Goal: Information Seeking & Learning: Understand process/instructions

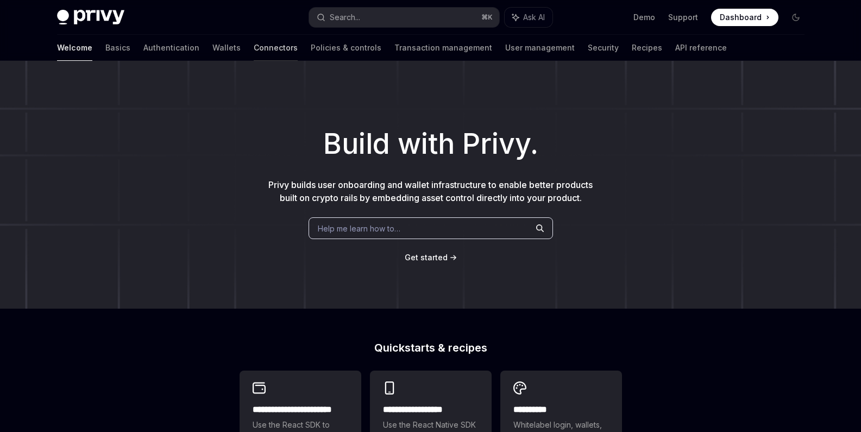
click at [254, 49] on link "Connectors" at bounding box center [276, 48] width 44 height 26
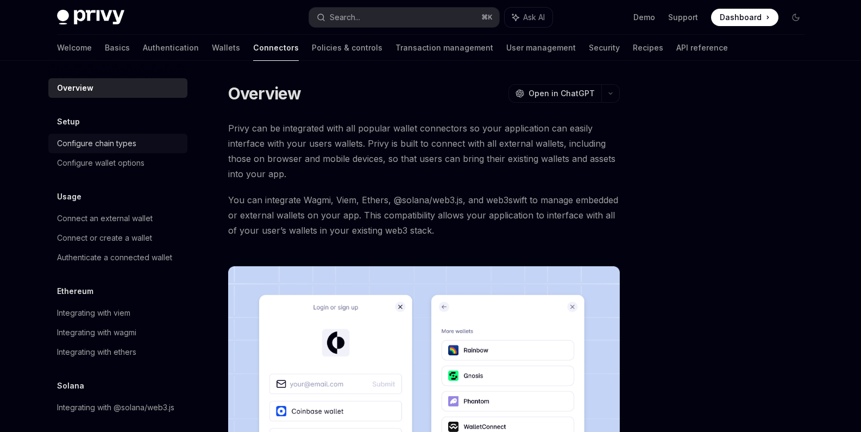
click at [127, 149] on div "Configure chain types" at bounding box center [96, 143] width 79 height 13
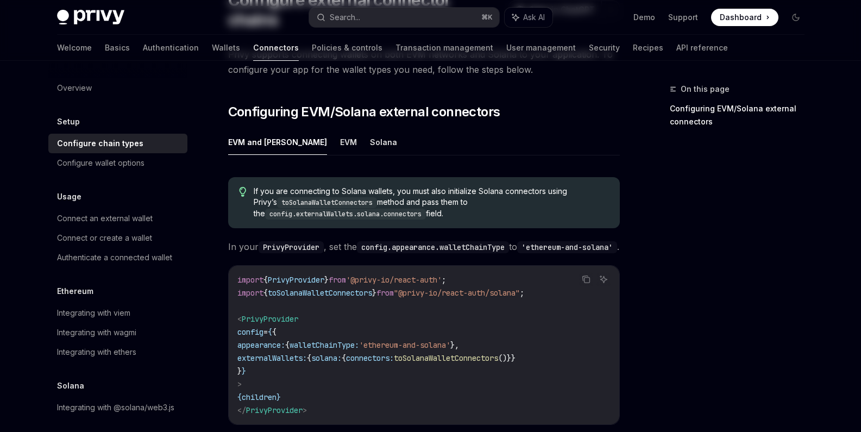
scroll to position [208, 0]
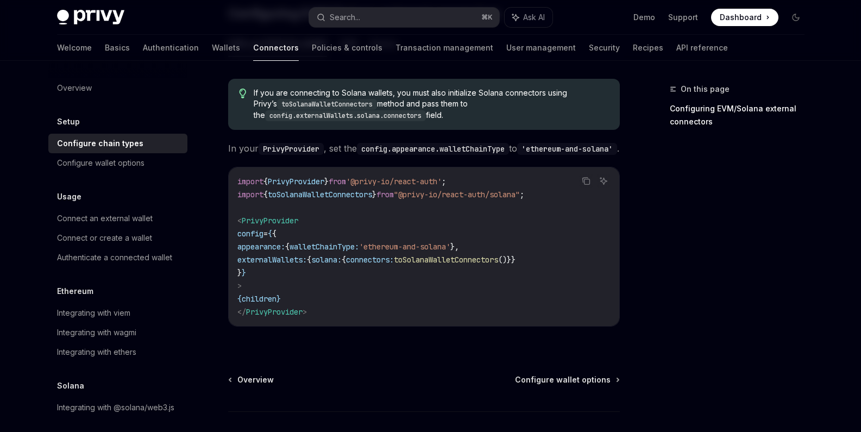
drag, startPoint x: 487, startPoint y: 242, endPoint x: 314, endPoint y: 241, distance: 173.3
click at [314, 242] on span "appearance: { walletChainType: 'ethereum-and-solana' }," at bounding box center [348, 247] width 222 height 10
copy span "walletChainType: 'ethereum-and-solana'"
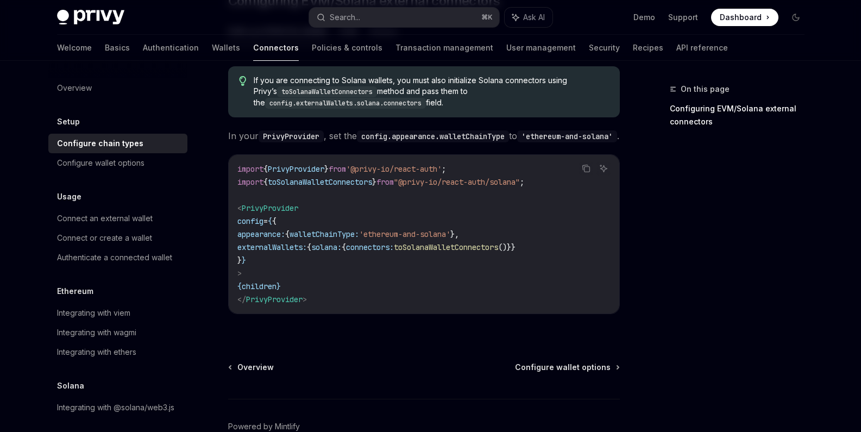
scroll to position [277, 0]
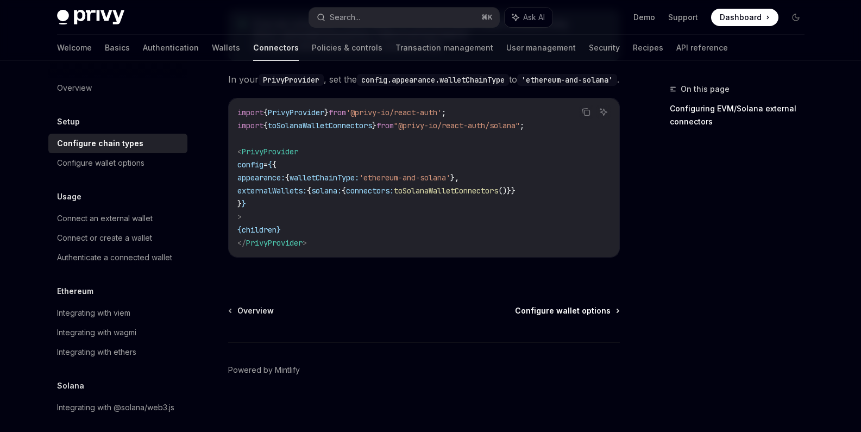
click at [575, 307] on span "Configure wallet options" at bounding box center [563, 310] width 96 height 11
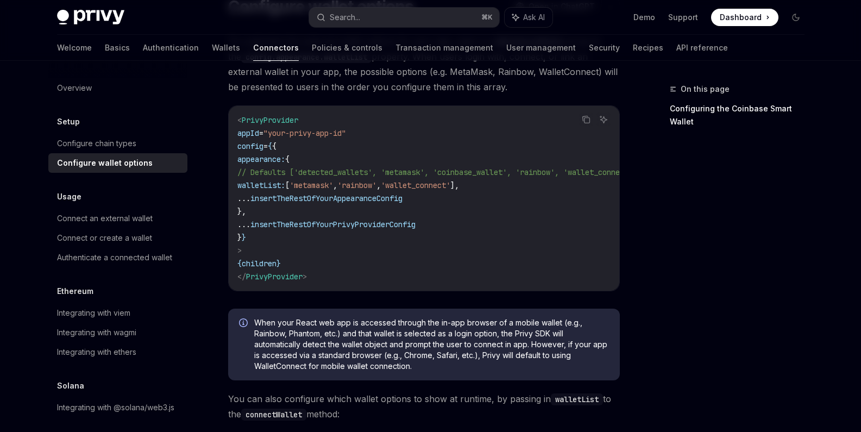
scroll to position [5, 0]
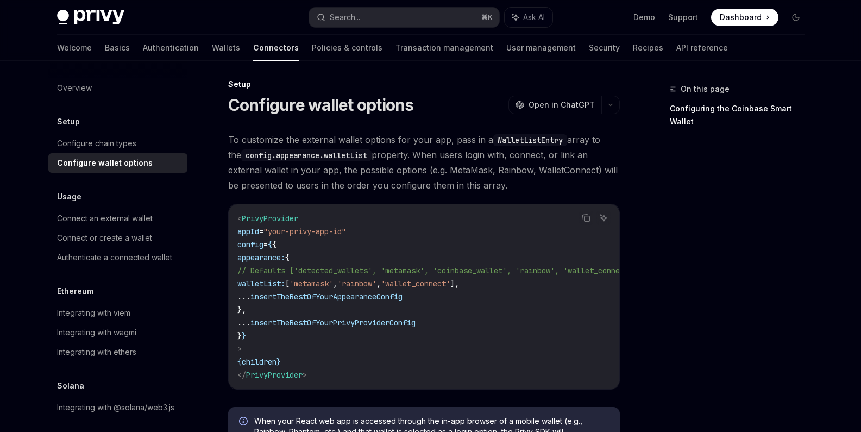
click at [450, 282] on span "'wallet_connect'" at bounding box center [416, 284] width 70 height 10
copy span "wallet_connect"
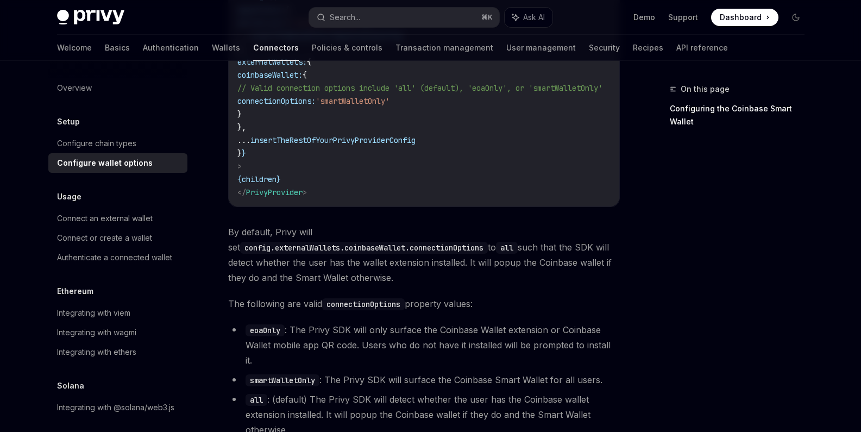
scroll to position [1557, 0]
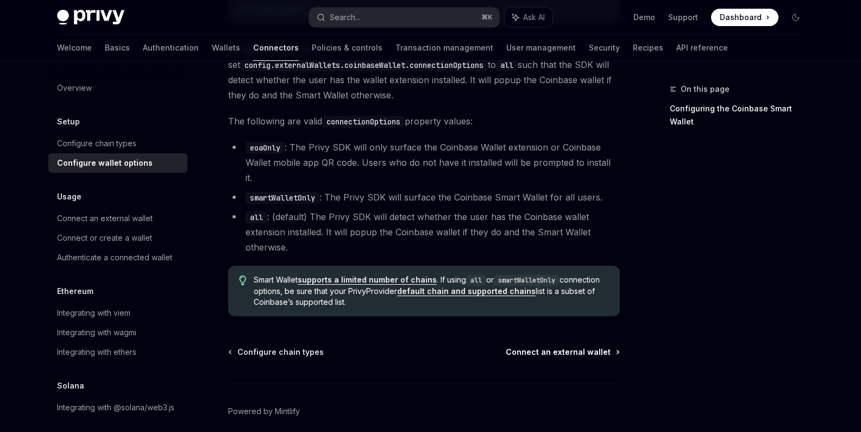
click at [589, 347] on span "Connect an external wallet" at bounding box center [558, 352] width 105 height 11
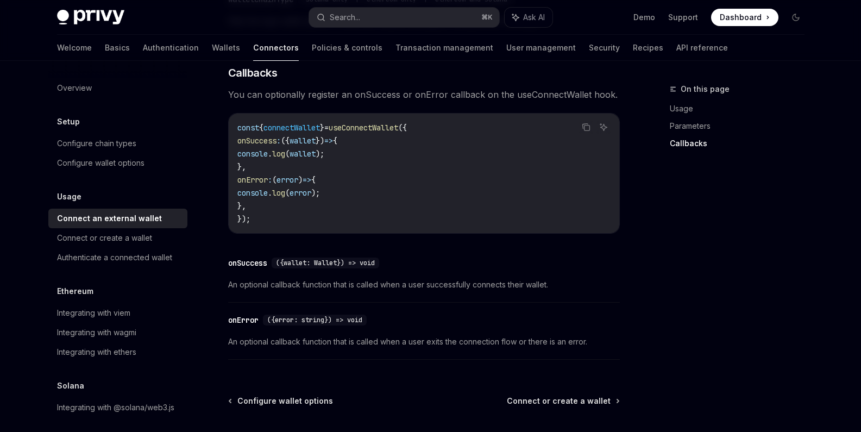
scroll to position [754, 0]
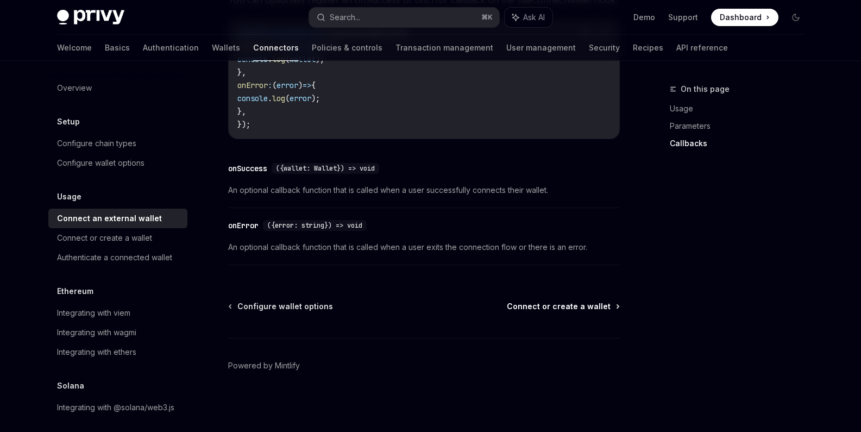
click at [563, 306] on span "Connect or create a wallet" at bounding box center [559, 306] width 104 height 11
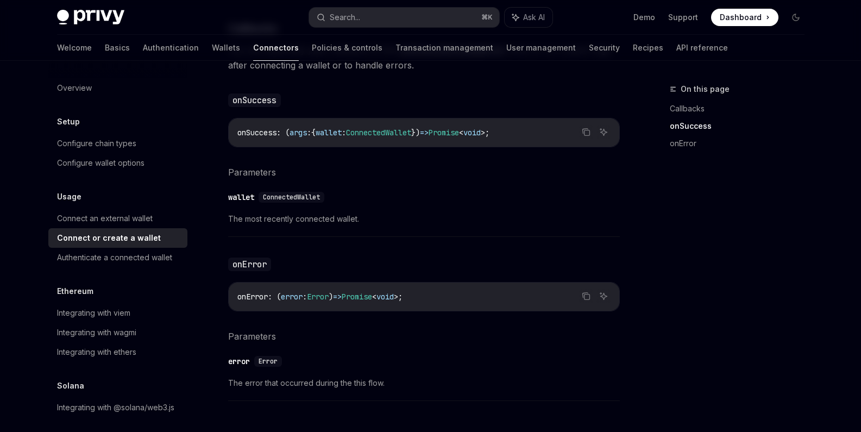
scroll to position [770, 0]
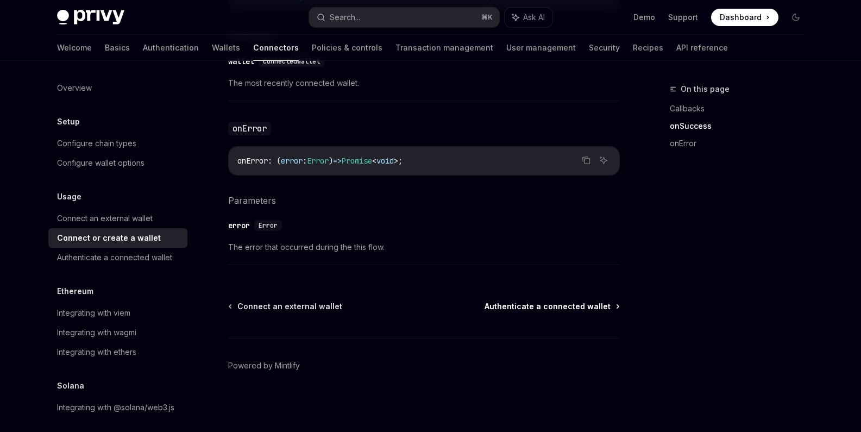
click at [540, 305] on span "Authenticate a connected wallet" at bounding box center [547, 306] width 126 height 11
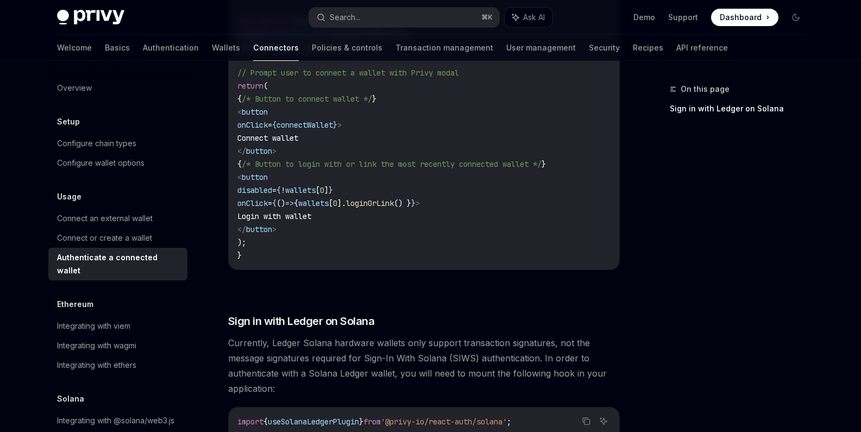
scroll to position [792, 0]
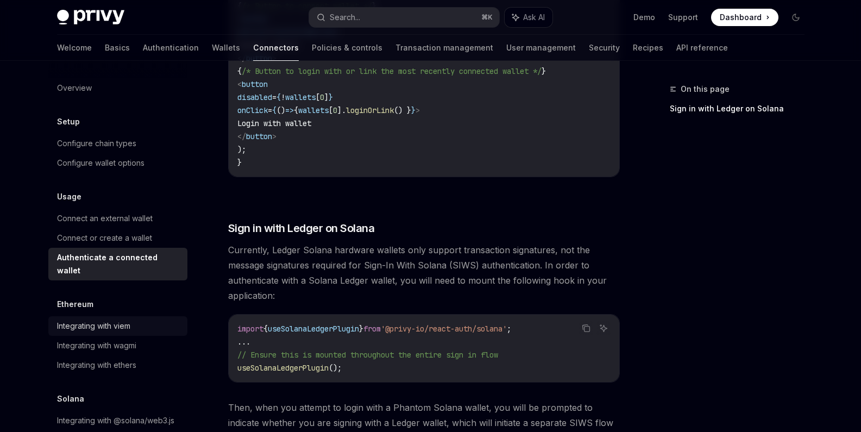
click at [112, 323] on div "Integrating with viem" at bounding box center [93, 325] width 73 height 13
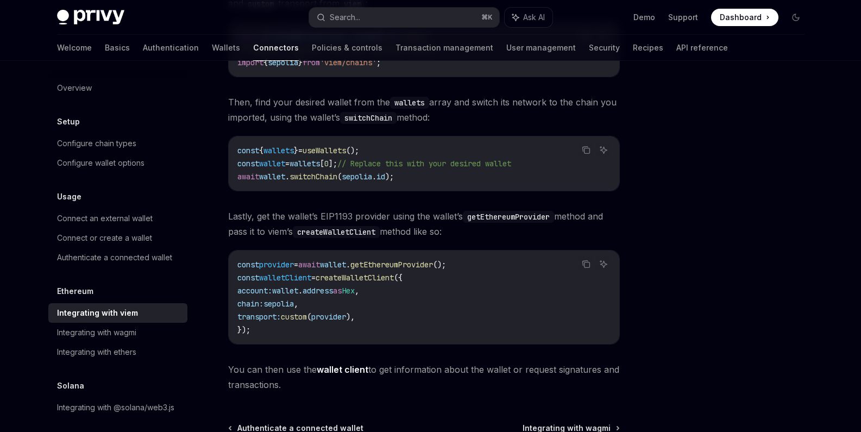
scroll to position [335, 0]
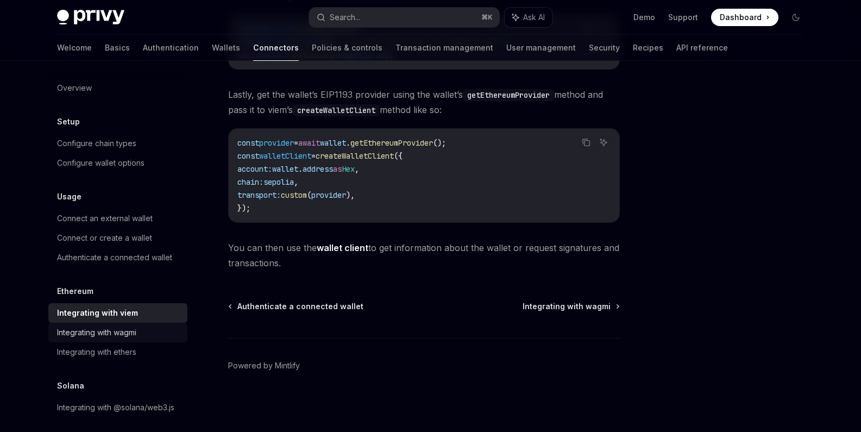
click at [129, 336] on div "Integrating with wagmi" at bounding box center [96, 332] width 79 height 13
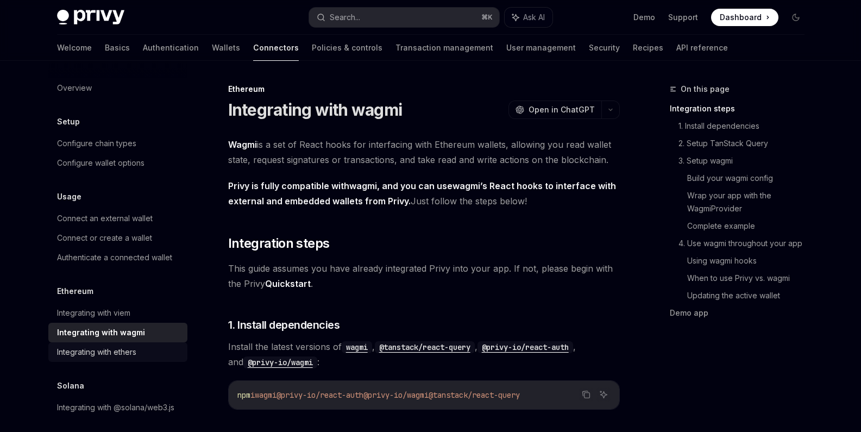
click at [131, 351] on div "Integrating with ethers" at bounding box center [96, 351] width 79 height 13
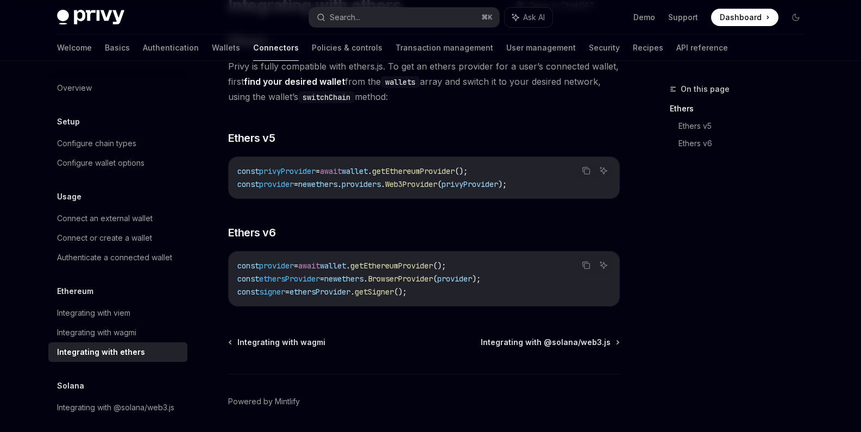
scroll to position [23, 0]
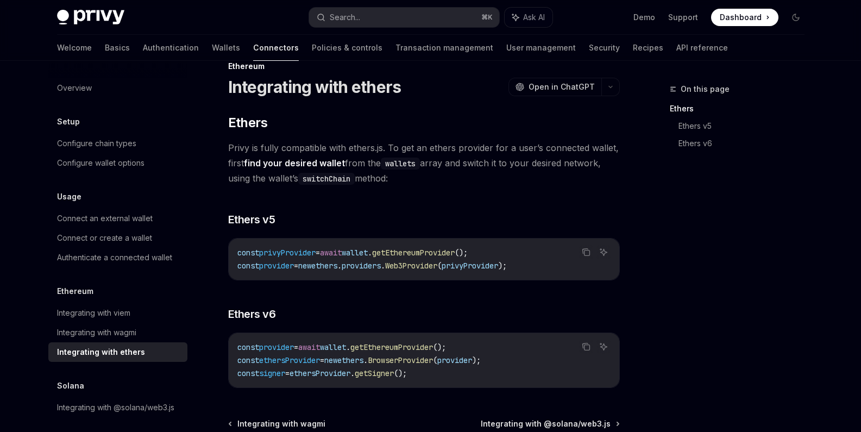
click at [374, 177] on span "Privy is fully compatible with ethers.js. To get an ethers provider for a user’…" at bounding box center [424, 163] width 392 height 46
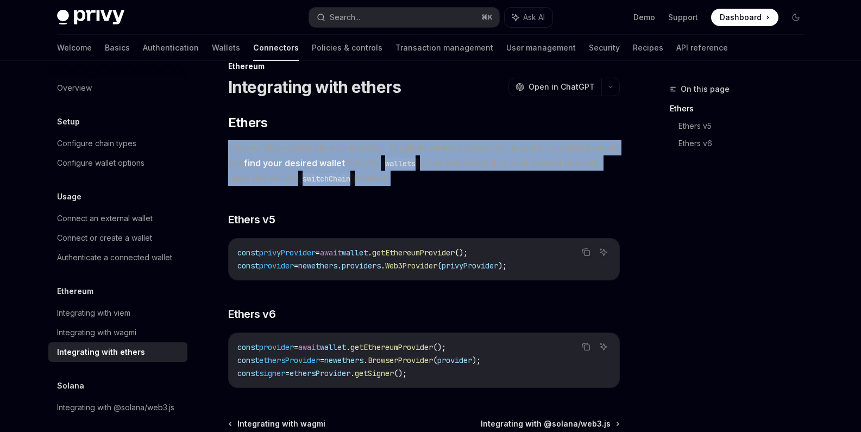
click at [374, 177] on span "Privy is fully compatible with ethers.js. To get an ethers provider for a user’…" at bounding box center [424, 163] width 392 height 46
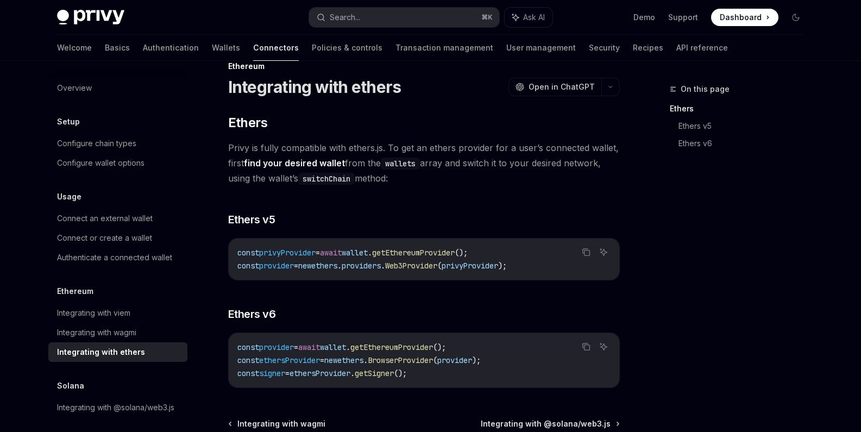
click at [457, 200] on div "​ Ethers Privy is fully compatible with ethers.js. To get an ethers provider fo…" at bounding box center [424, 251] width 392 height 274
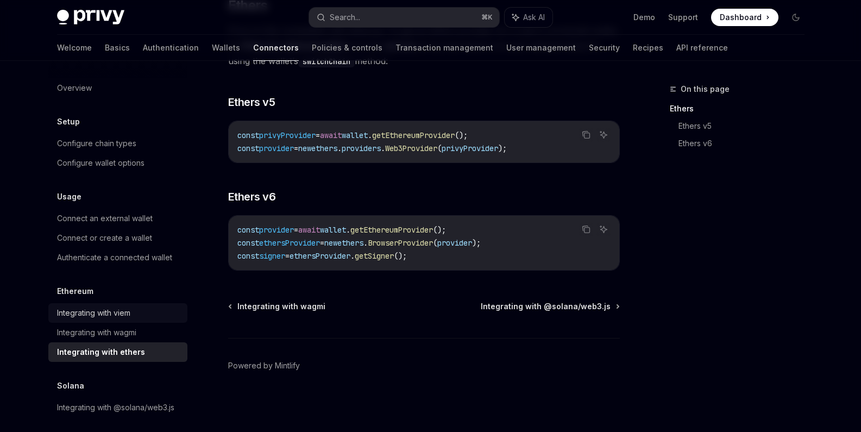
scroll to position [20, 0]
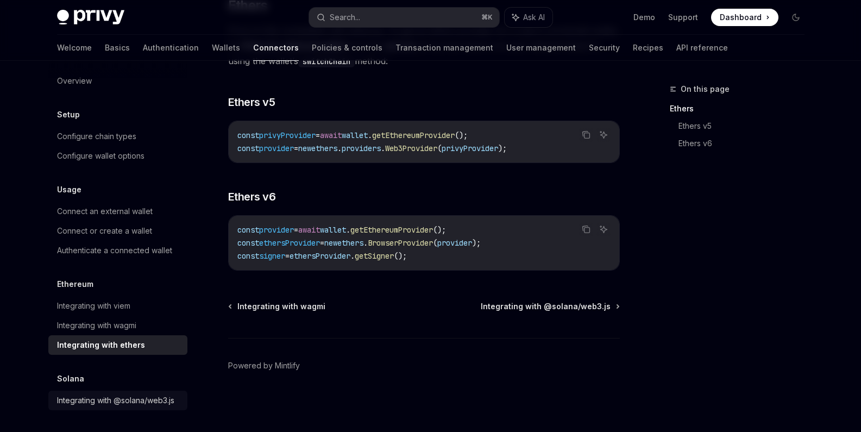
click at [94, 394] on div "Integrating with @solana/web3.js" at bounding box center [115, 400] width 117 height 13
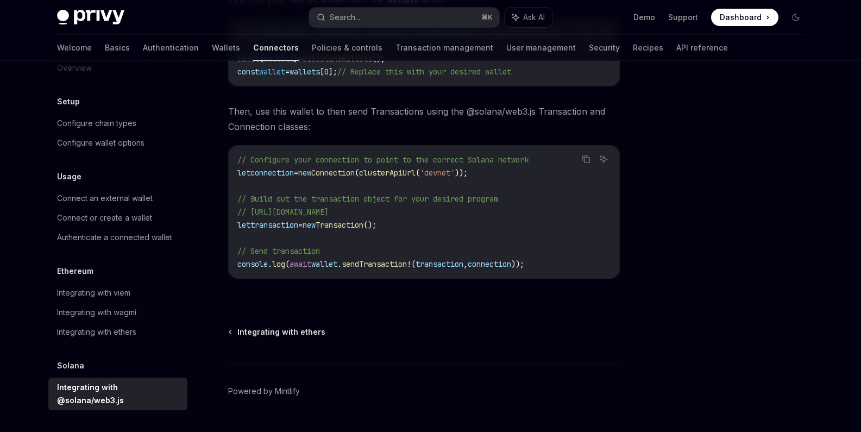
scroll to position [217, 0]
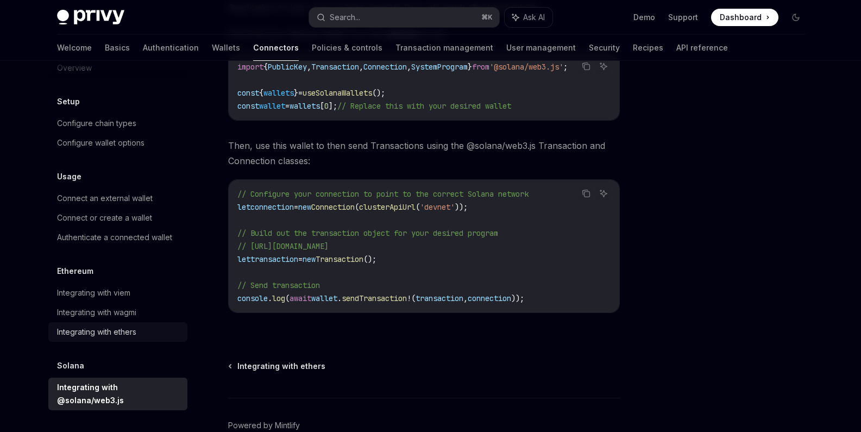
click at [124, 332] on div "Integrating with ethers" at bounding box center [96, 331] width 79 height 13
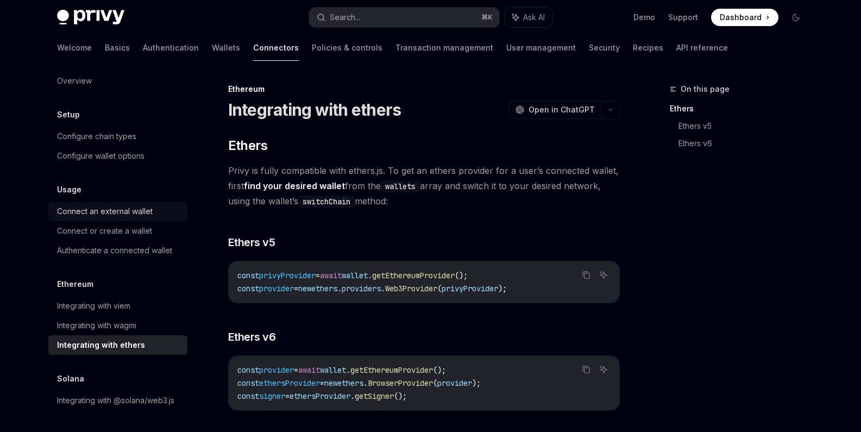
click at [138, 205] on div "Connect an external wallet" at bounding box center [105, 211] width 96 height 13
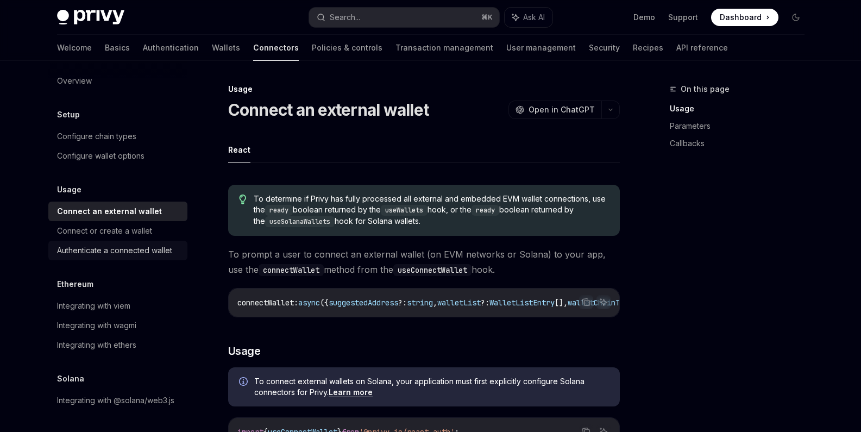
click at [139, 244] on div "Authenticate a connected wallet" at bounding box center [114, 250] width 115 height 13
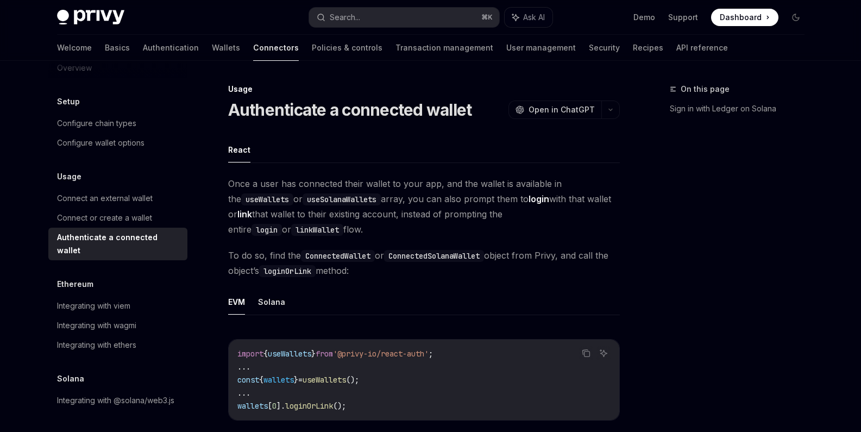
type textarea "*"
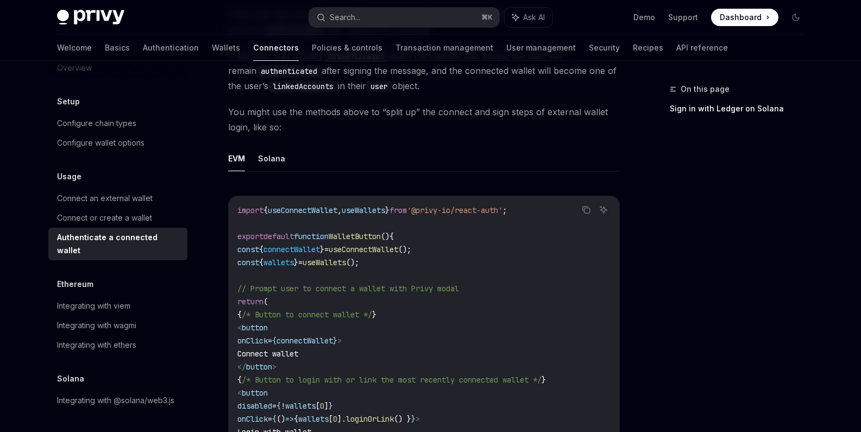
scroll to position [587, 0]
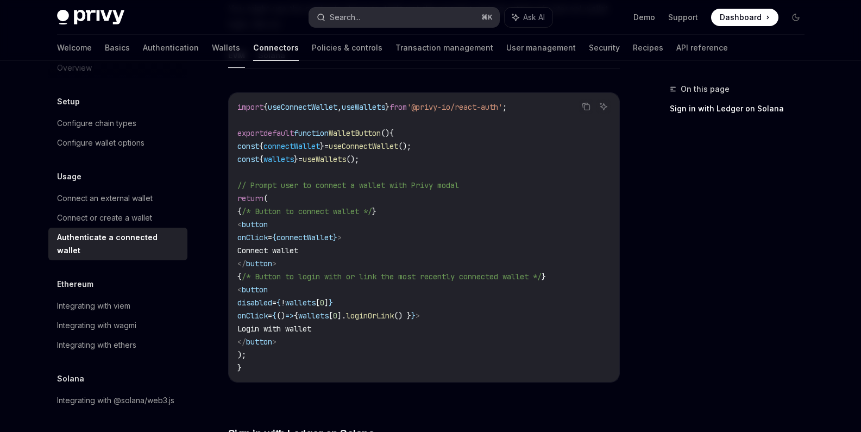
click at [367, 18] on button "Search... ⌘ K" at bounding box center [404, 18] width 190 height 20
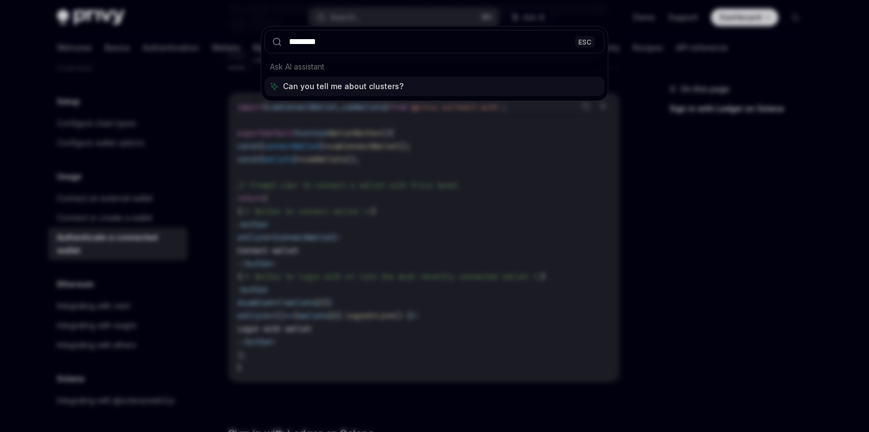
type input "********"
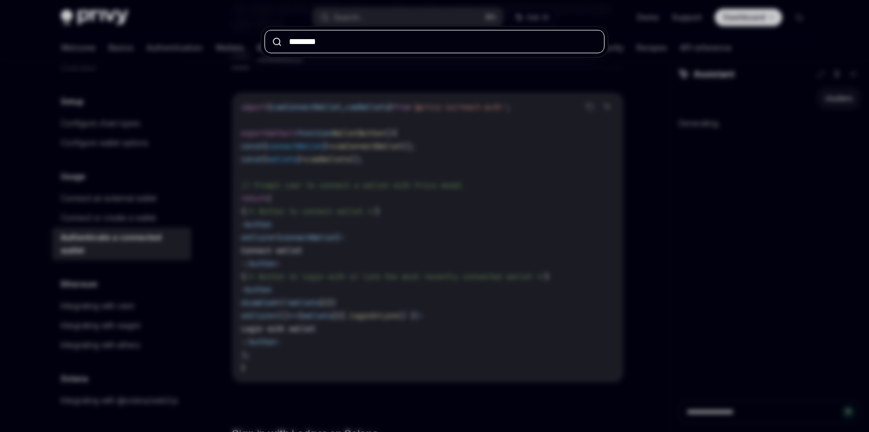
type textarea "*"
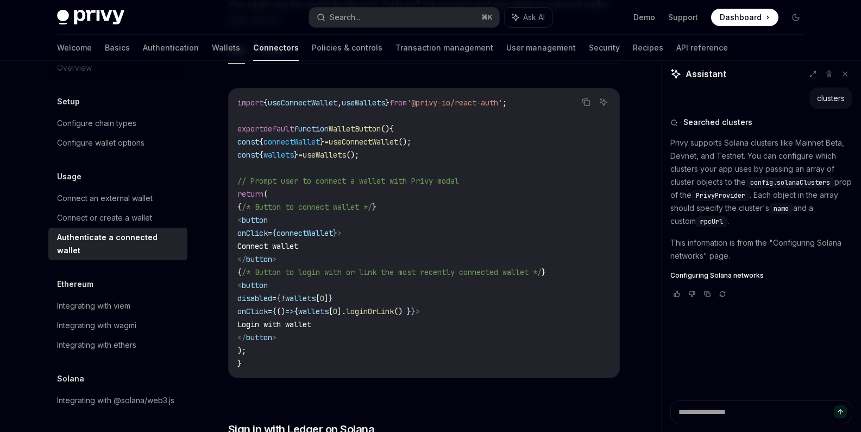
scroll to position [593, 0]
click at [725, 276] on span "Configuring Solana networks" at bounding box center [716, 275] width 93 height 9
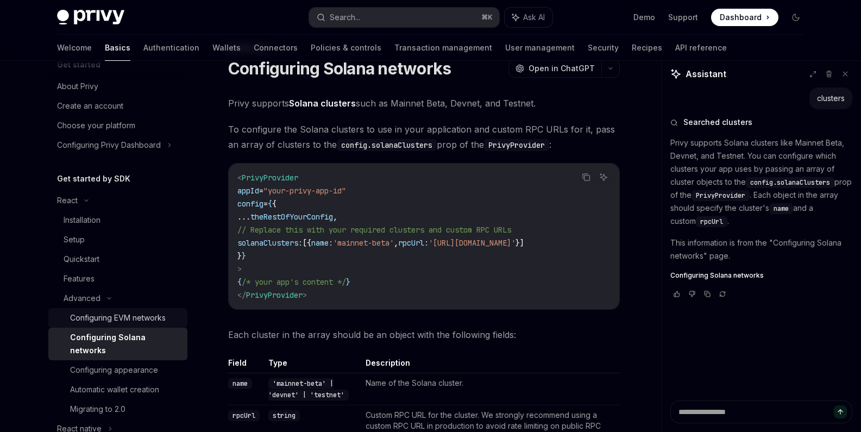
click at [139, 311] on div "Configuring EVM networks" at bounding box center [118, 317] width 96 height 13
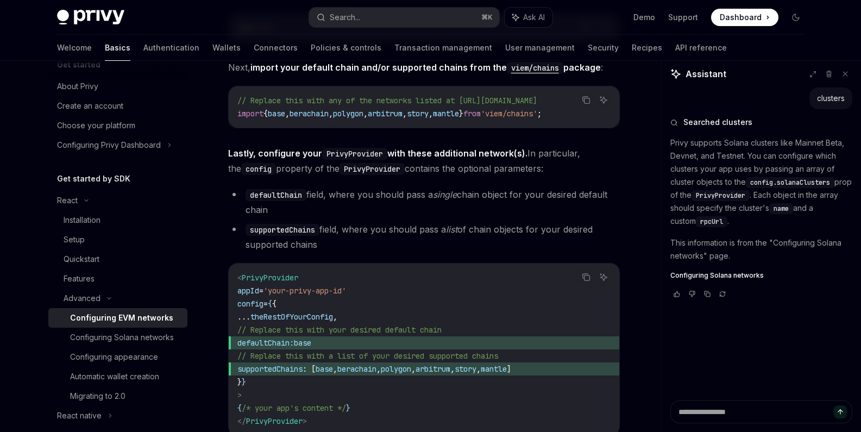
scroll to position [1346, 0]
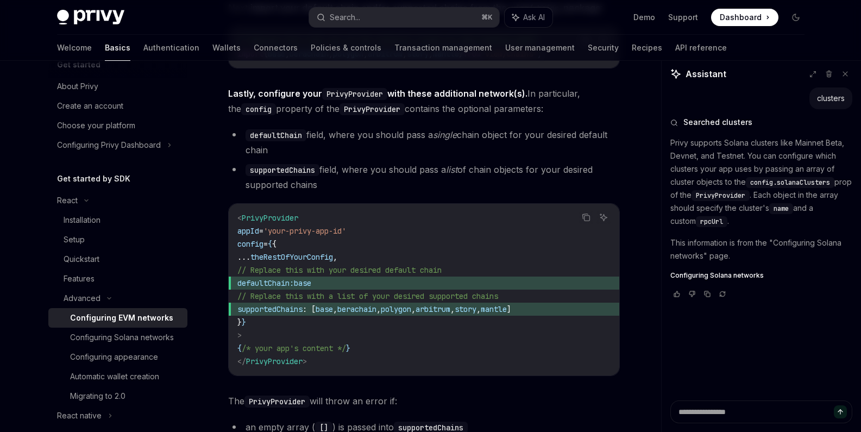
click at [361, 314] on span "supportedChains : [ base , berachain , polygon , arbitrum , story , mantle ]" at bounding box center [423, 309] width 373 height 13
click at [311, 284] on span "base" at bounding box center [302, 283] width 17 height 10
drag, startPoint x: 383, startPoint y: 282, endPoint x: 274, endPoint y: 282, distance: 109.7
click at [274, 282] on span "defaultChain: base" at bounding box center [423, 282] width 373 height 13
copy span "defaultChain: base"
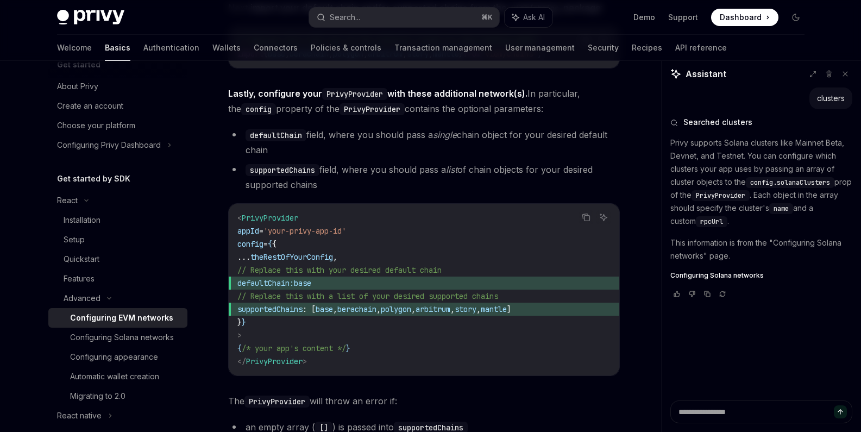
scroll to position [1264, 0]
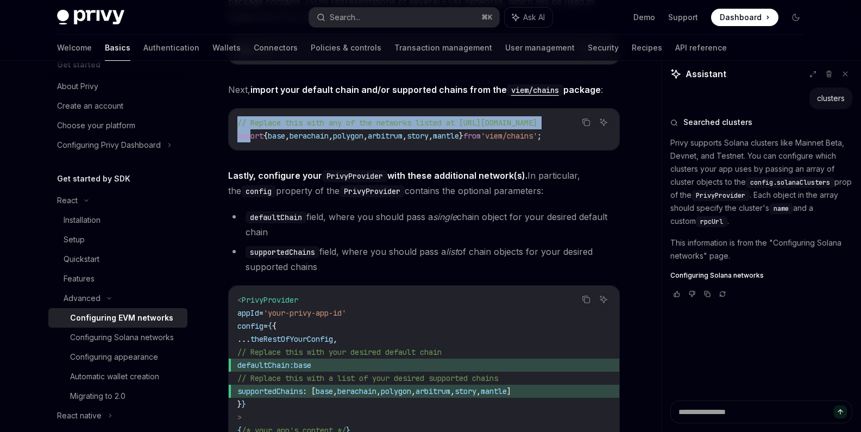
drag, startPoint x: 600, startPoint y: 136, endPoint x: 250, endPoint y: 136, distance: 349.2
click at [250, 136] on div "Copy Ask AI // Replace this with any of the networks listed at [URL][DOMAIN_NAM…" at bounding box center [424, 129] width 392 height 42
click at [250, 136] on span "import" at bounding box center [250, 136] width 26 height 10
drag, startPoint x: 239, startPoint y: 137, endPoint x: 582, endPoint y: 141, distance: 343.3
click at [582, 141] on div "Copy Ask AI // Replace this with any of the networks listed at [URL][DOMAIN_NAM…" at bounding box center [424, 129] width 392 height 42
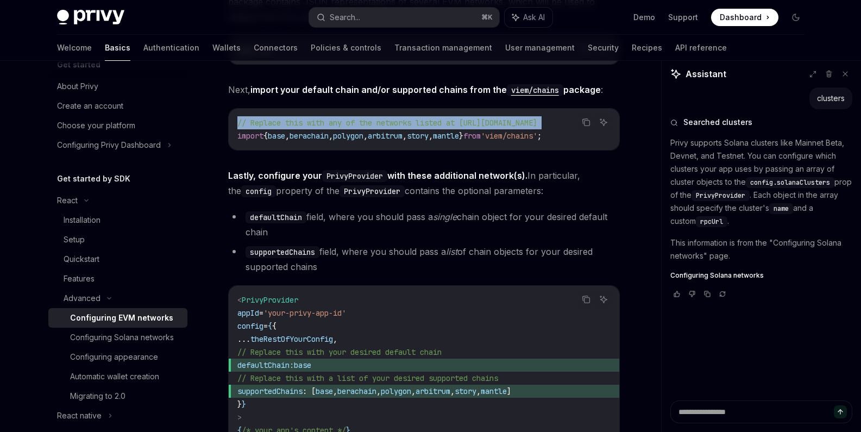
scroll to position [0, 142]
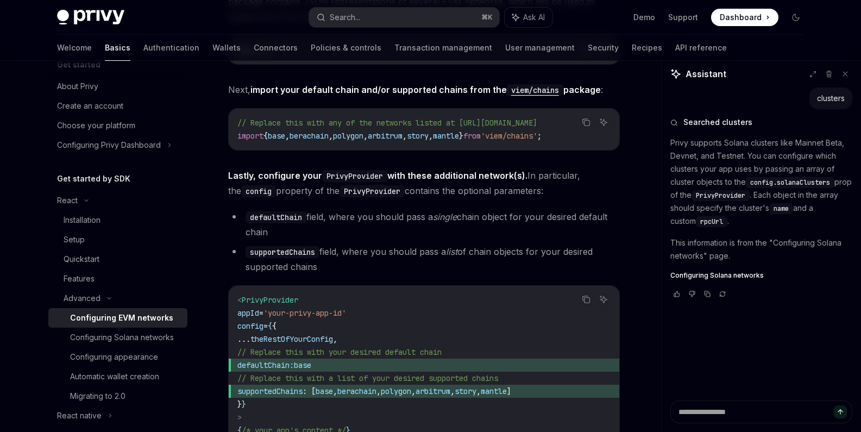
click at [447, 130] on code "// Replace this with any of the networks listed at [URL][DOMAIN_NAME] import { …" at bounding box center [423, 129] width 373 height 26
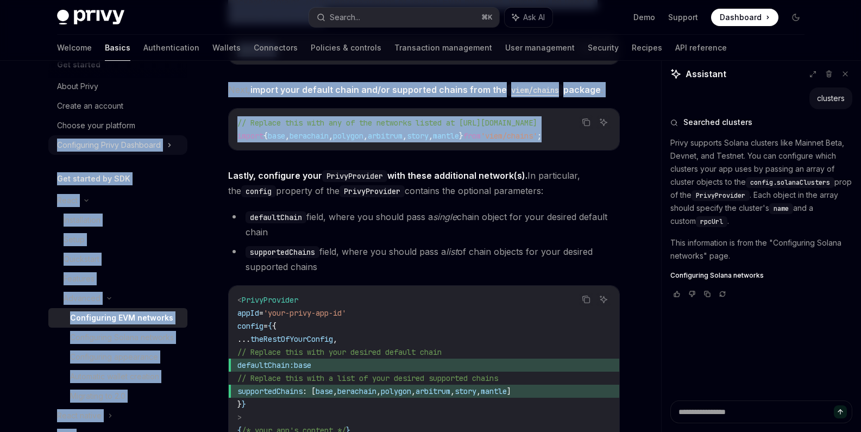
scroll to position [0, 0]
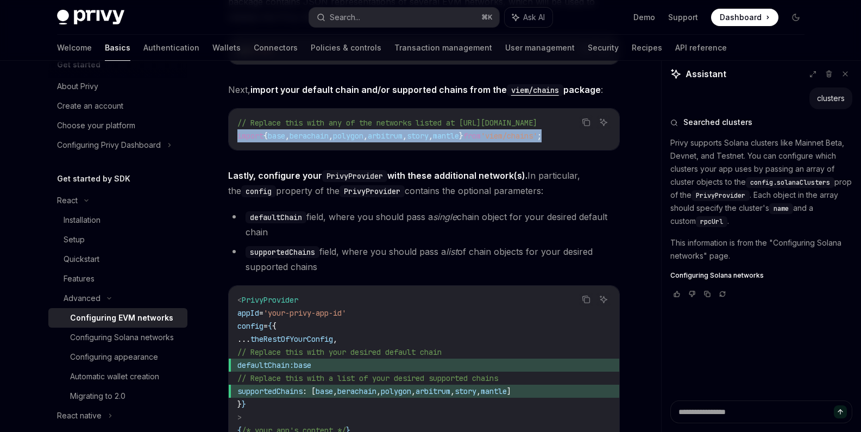
drag, startPoint x: 454, startPoint y: 136, endPoint x: 237, endPoint y: 137, distance: 216.2
click at [237, 137] on code "// Replace this with any of the networks listed at [URL][DOMAIN_NAME] import { …" at bounding box center [423, 129] width 373 height 26
copy span "import { base , berachain , polygon , arbitrum , story , mantle } from 'viem/ch…"
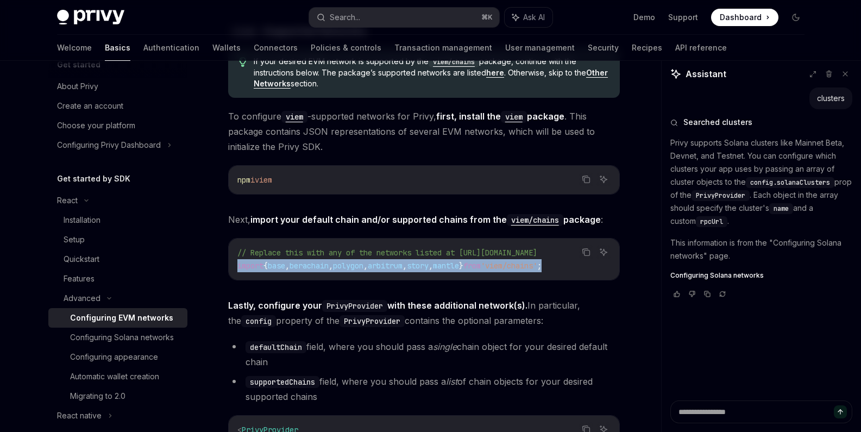
scroll to position [1132, 0]
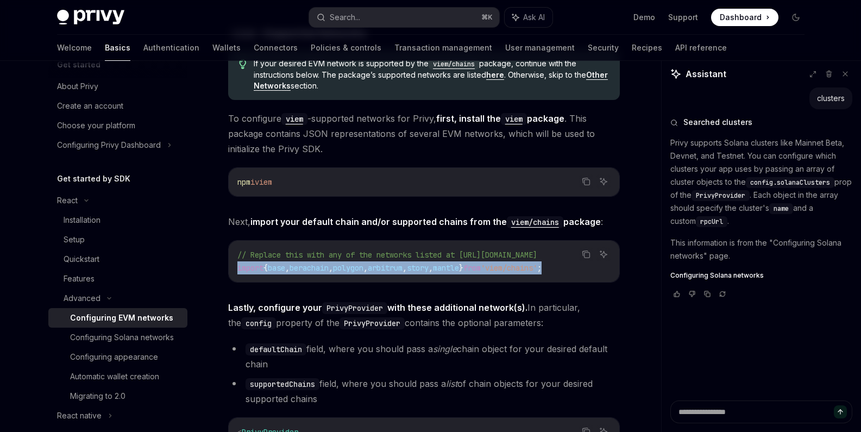
drag, startPoint x: 294, startPoint y: 181, endPoint x: 225, endPoint y: 181, distance: 69.5
copy span "npm i viem"
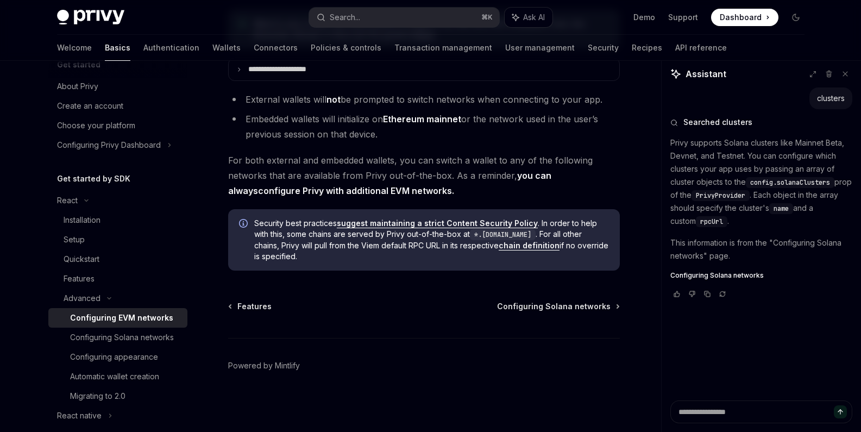
scroll to position [2631, 0]
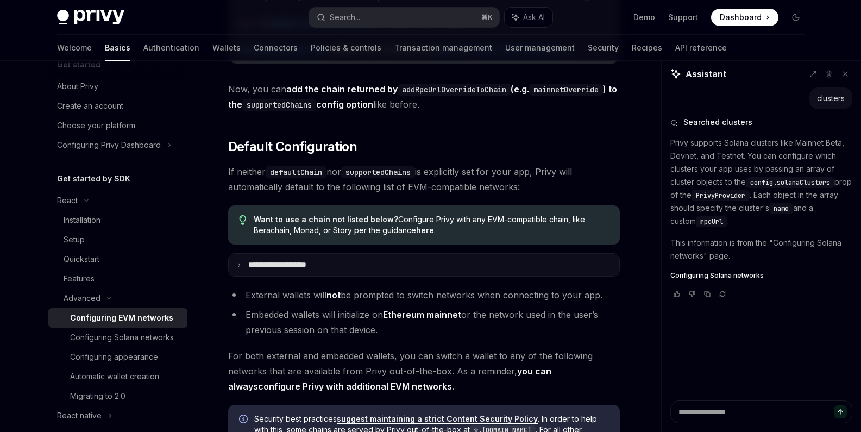
click at [240, 276] on summary "**********" at bounding box center [424, 265] width 391 height 22
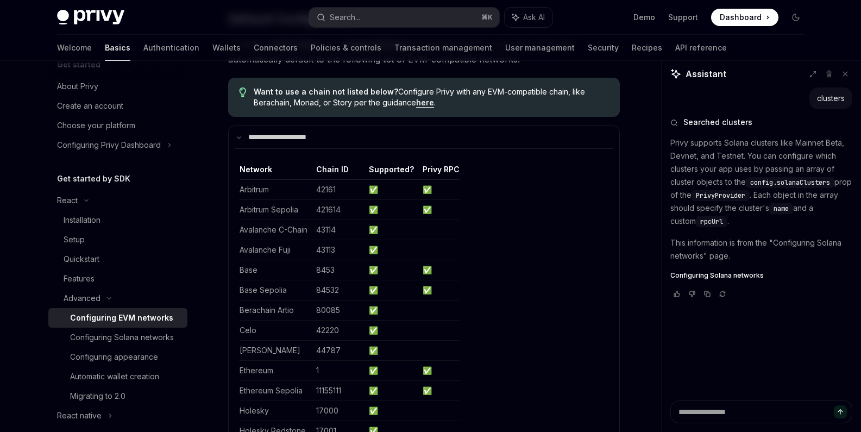
scroll to position [2668, 0]
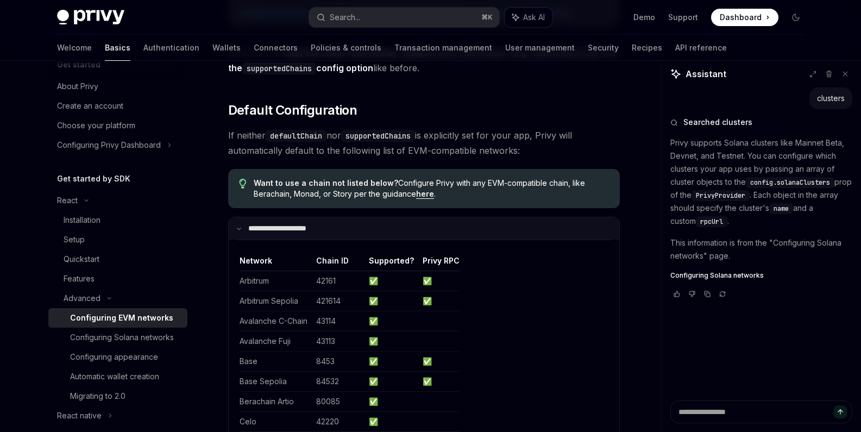
click at [237, 238] on summary "**********" at bounding box center [424, 228] width 391 height 22
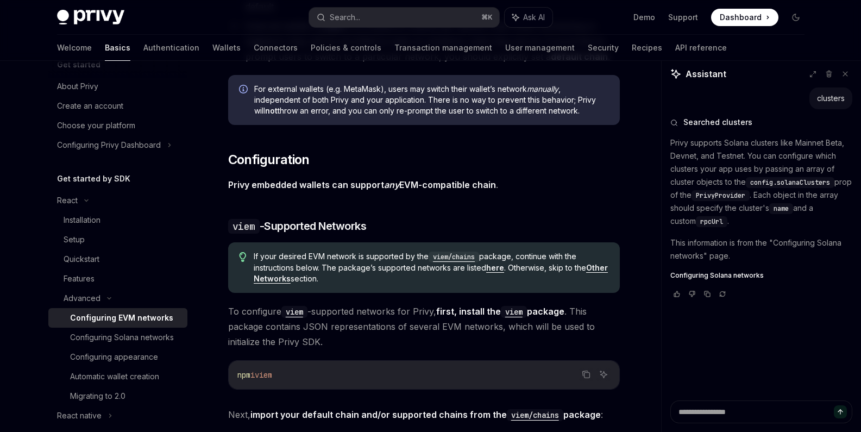
scroll to position [1169, 0]
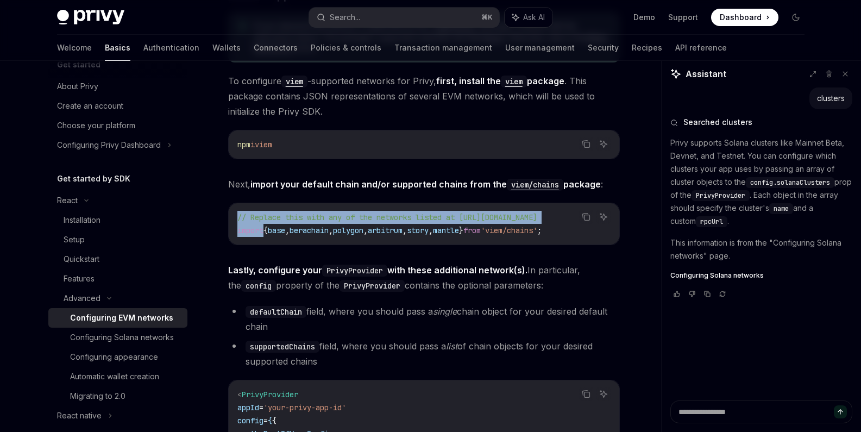
drag, startPoint x: 599, startPoint y: 233, endPoint x: 264, endPoint y: 230, distance: 335.1
click at [264, 230] on div "Copy Ask AI // Replace this with any of the networks listed at [URL][DOMAIN_NAM…" at bounding box center [424, 224] width 392 height 42
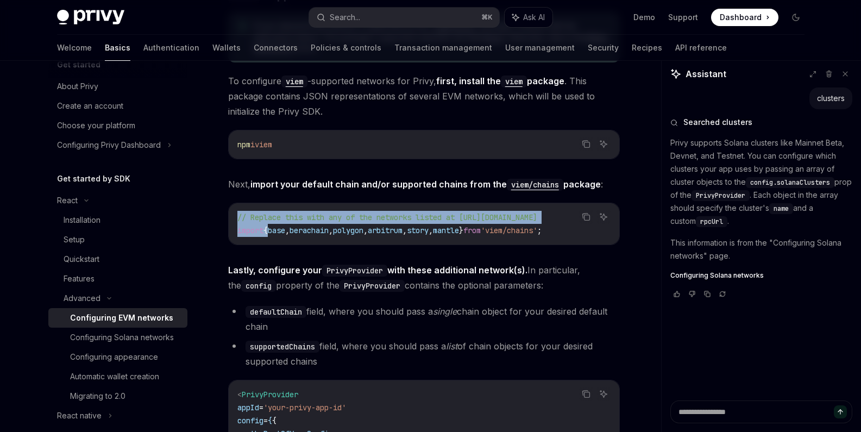
drag, startPoint x: 594, startPoint y: 229, endPoint x: 269, endPoint y: 233, distance: 325.4
click at [269, 233] on div "Copy Ask AI // Replace this with any of the networks listed at [URL][DOMAIN_NAM…" at bounding box center [424, 224] width 392 height 42
click at [590, 214] on icon "Copy the contents from the code block" at bounding box center [586, 216] width 9 height 9
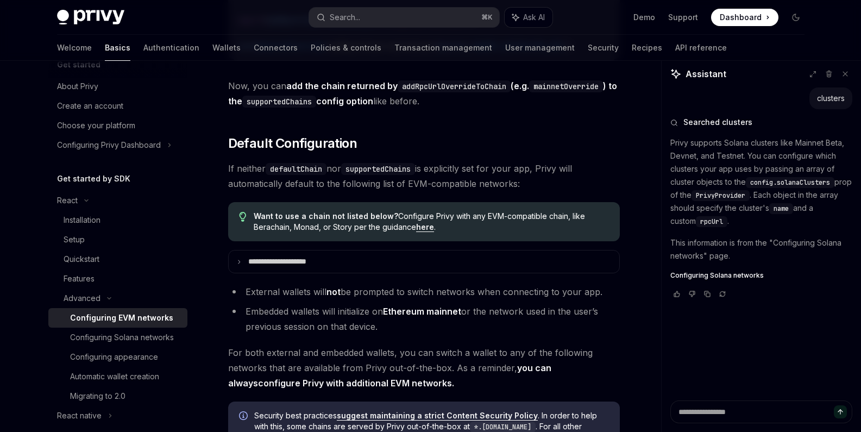
scroll to position [2439, 0]
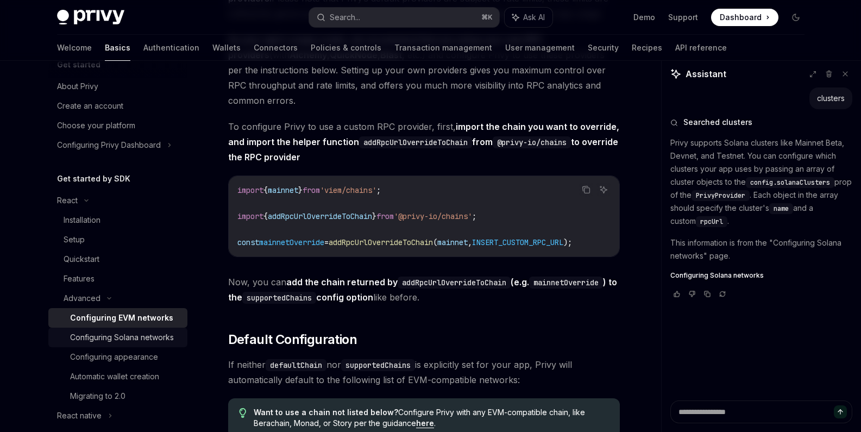
click at [109, 344] on div "Configuring Solana networks" at bounding box center [122, 337] width 104 height 13
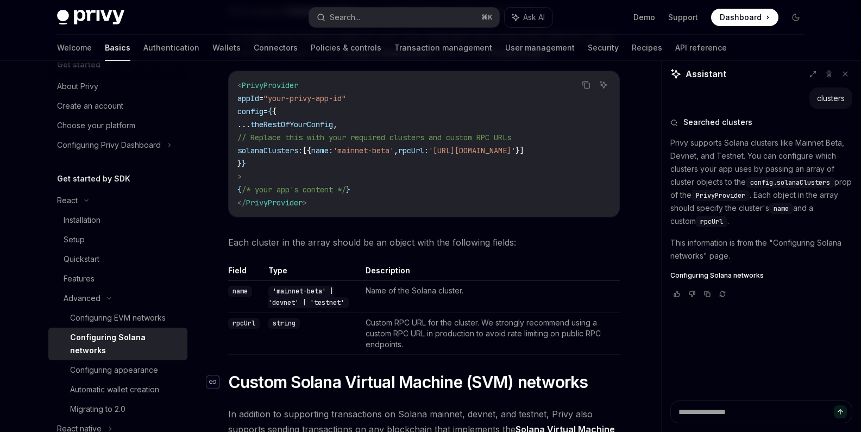
scroll to position [217, 0]
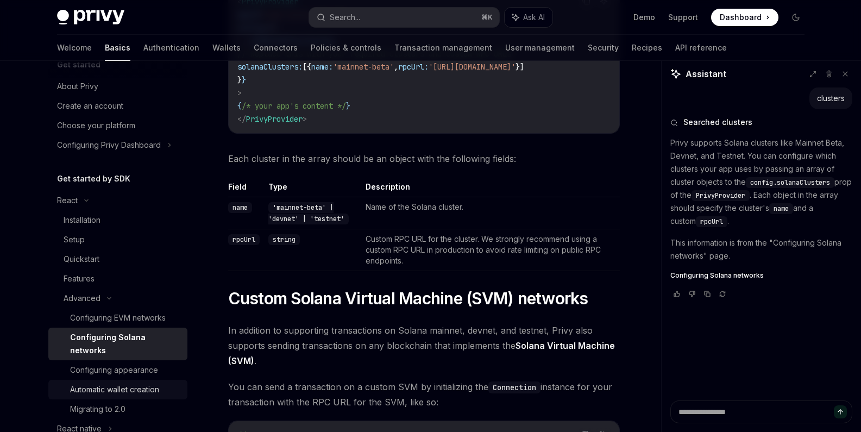
click at [119, 387] on div "Automatic wallet creation" at bounding box center [114, 389] width 89 height 13
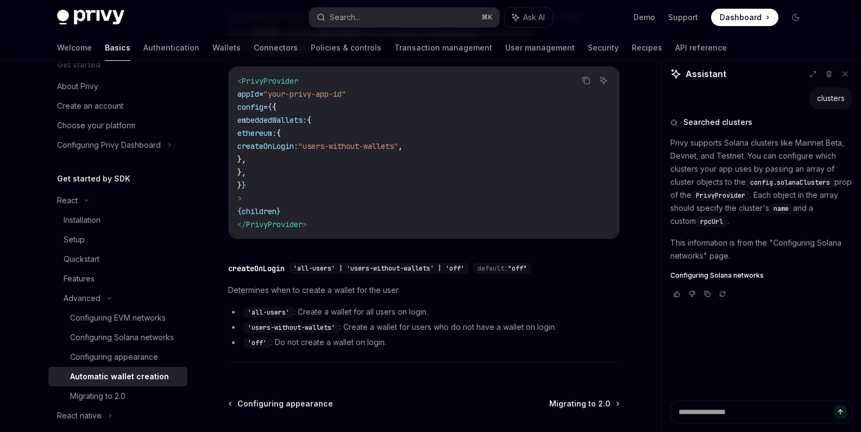
scroll to position [301, 0]
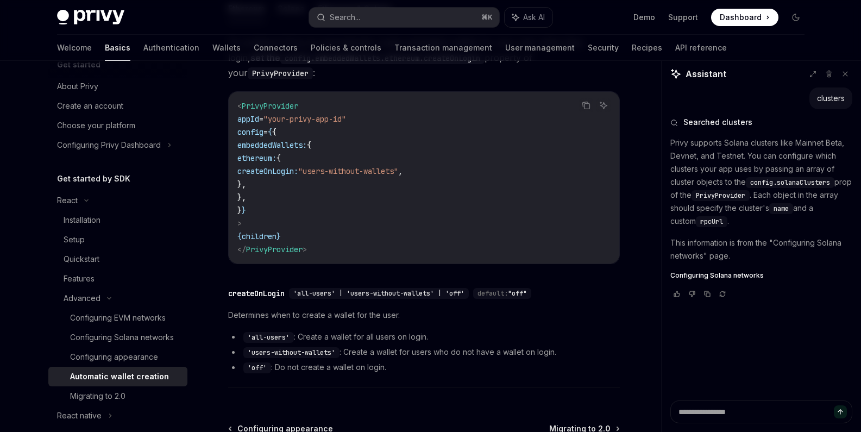
click at [399, 345] on li "'users-without-wallets' : Create a wallet for users who do not have a wallet on…" at bounding box center [424, 351] width 392 height 13
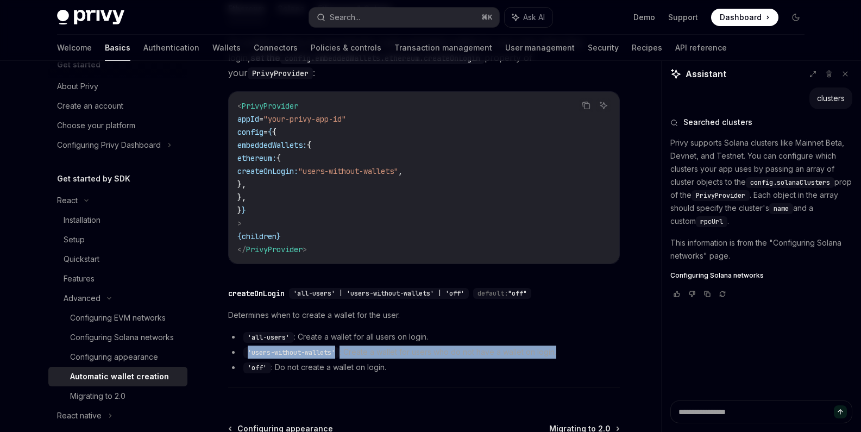
click at [399, 345] on li "'users-without-wallets' : Create a wallet for users who do not have a wallet on…" at bounding box center [424, 351] width 392 height 13
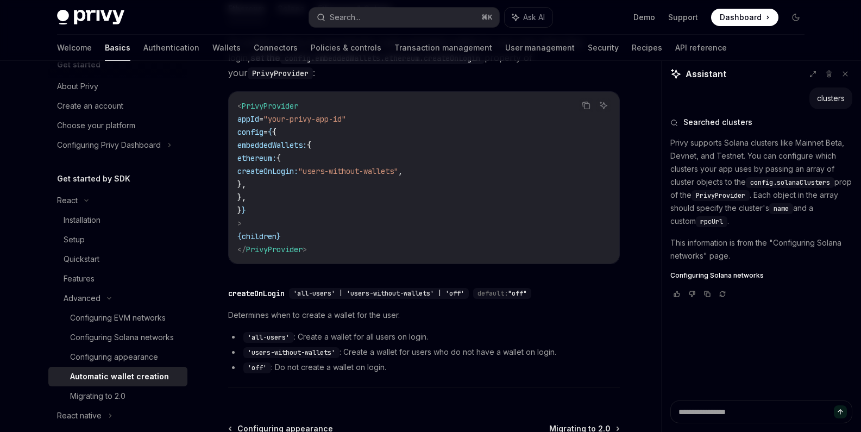
click at [553, 330] on li "'all-users' : Create a wallet for all users on login." at bounding box center [424, 336] width 392 height 13
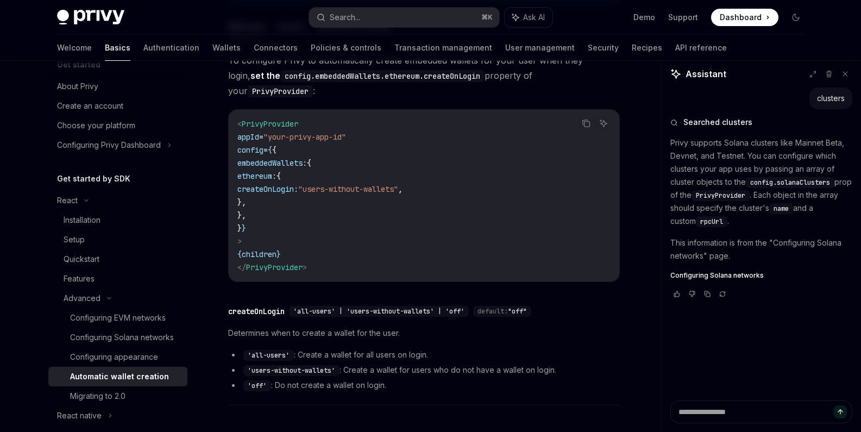
scroll to position [171, 0]
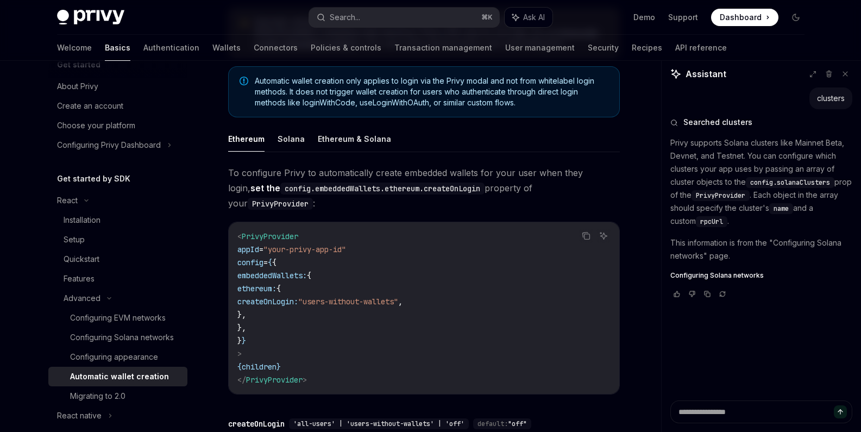
drag, startPoint x: 300, startPoint y: 311, endPoint x: 273, endPoint y: 256, distance: 61.5
click at [273, 256] on code "< PrivyProvider appId = "your-privy-app-id" config = { { embeddedWallets: { eth…" at bounding box center [423, 308] width 373 height 156
copy code "embeddedWallets: { ethereum: { createOnLogin: "users-without-wallets" , }, },"
click at [448, 230] on code "< PrivyProvider appId = "your-privy-app-id" config = { { embeddedWallets: { eth…" at bounding box center [423, 308] width 373 height 156
click at [291, 140] on button "Solana" at bounding box center [291, 139] width 27 height 26
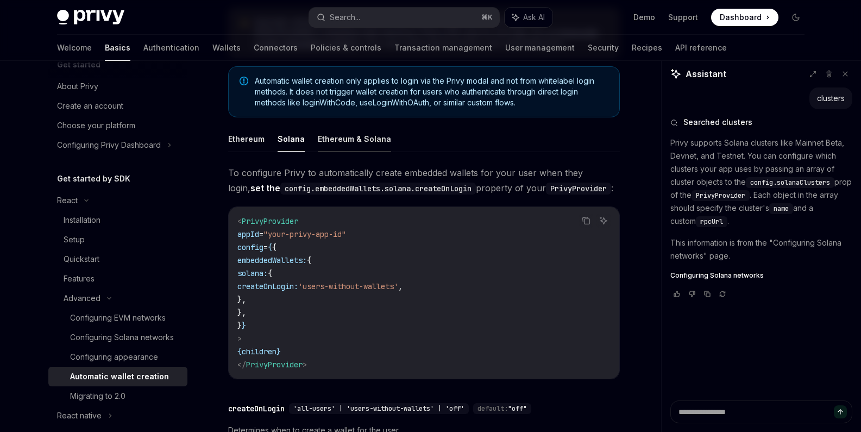
click at [352, 142] on button "Ethereum & Solana" at bounding box center [354, 139] width 73 height 26
type textarea "*"
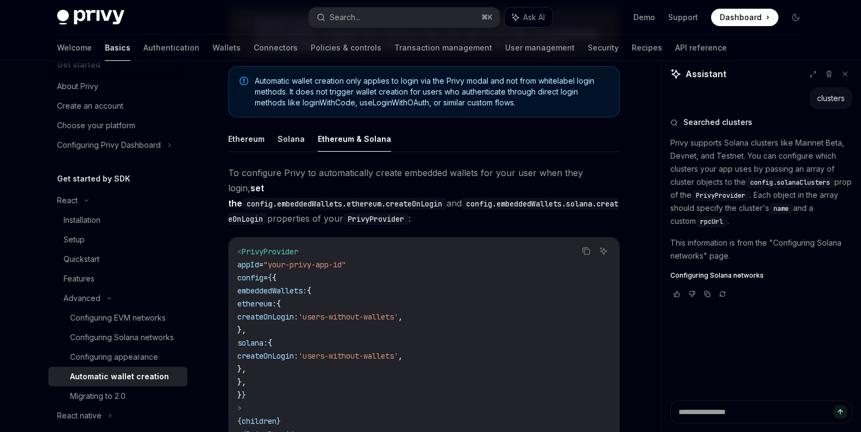
click at [322, 350] on code "< PrivyProvider appId = "your-privy-app-id" config = { { embeddedWallets: { eth…" at bounding box center [423, 343] width 373 height 196
drag, startPoint x: 284, startPoint y: 364, endPoint x: 273, endPoint y: 274, distance: 90.8
click at [273, 274] on code "< PrivyProvider appId = "your-privy-app-id" config = { { embeddedWallets: { eth…" at bounding box center [423, 343] width 373 height 196
copy code "embeddedWallets: { ethereum: { createOnLogin: 'users-without-wallets' , }, sola…"
